Goal: Use online tool/utility: Utilize a website feature to perform a specific function

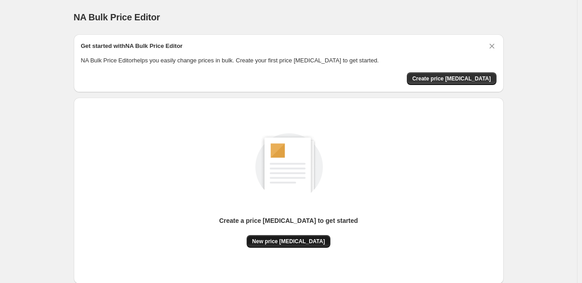
click at [274, 245] on span "New price [MEDICAL_DATA]" at bounding box center [288, 241] width 73 height 7
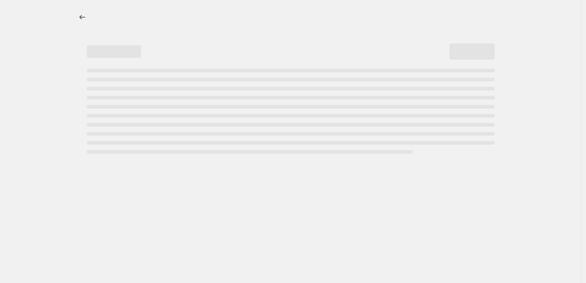
select select "percentage"
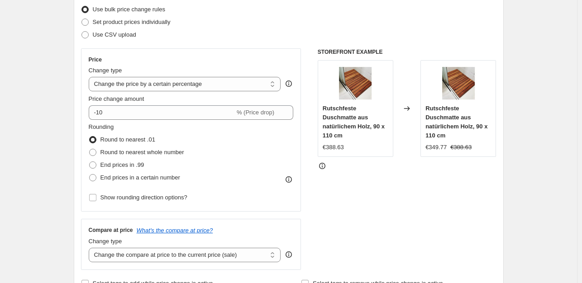
scroll to position [181, 0]
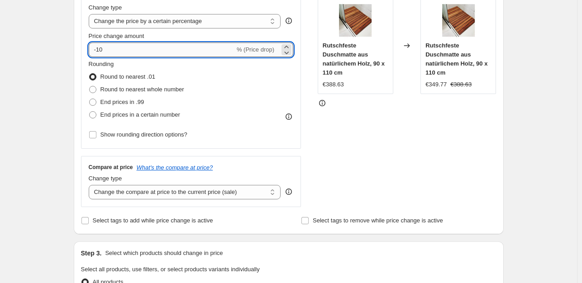
drag, startPoint x: 116, startPoint y: 50, endPoint x: 123, endPoint y: 50, distance: 6.8
click at [117, 50] on input "-10" at bounding box center [162, 50] width 146 height 14
type input "-1"
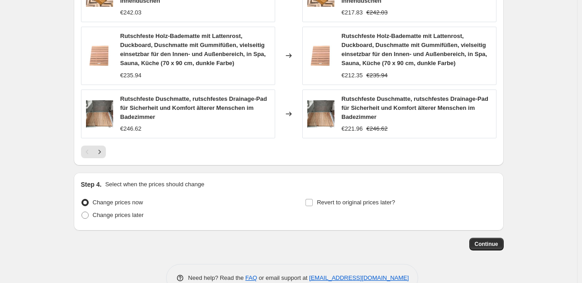
scroll to position [698, 0]
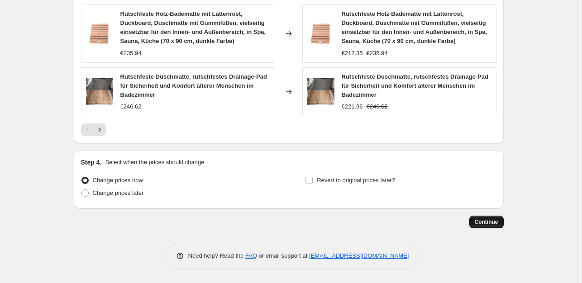
type input "-35"
click at [485, 217] on button "Continue" at bounding box center [486, 222] width 34 height 13
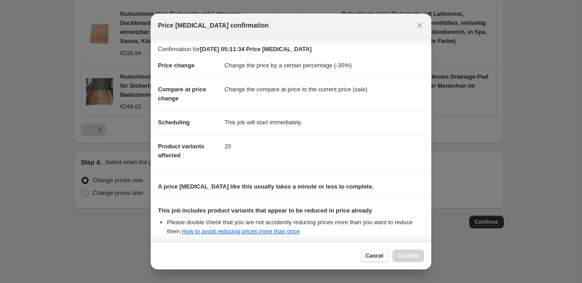
scroll to position [97, 0]
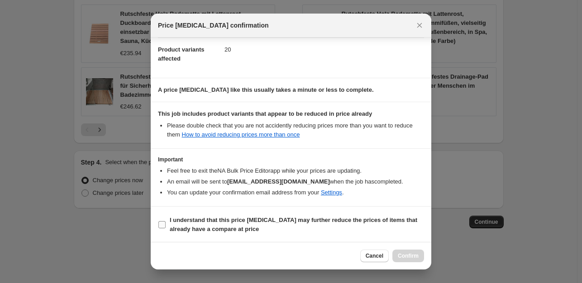
click at [162, 224] on input "I understand that this price [MEDICAL_DATA] may further reduce the prices of it…" at bounding box center [161, 224] width 7 height 7
checkbox input "true"
click at [405, 253] on span "Confirm" at bounding box center [408, 255] width 21 height 7
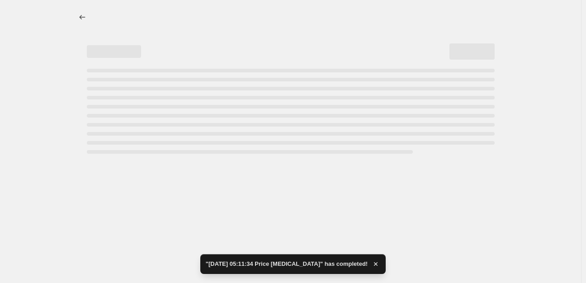
select select "percentage"
